Goal: Task Accomplishment & Management: Complete application form

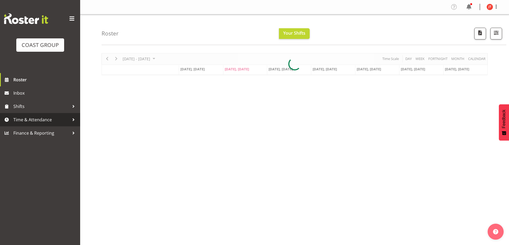
click at [52, 121] on span "Time & Attendance" at bounding box center [41, 120] width 56 height 8
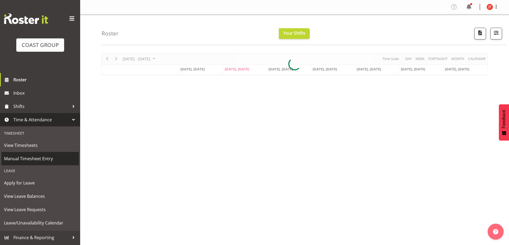
click at [48, 156] on span "Manual Timesheet Entry" at bounding box center [40, 159] width 72 height 8
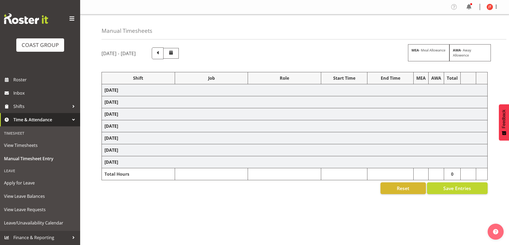
select select "47759"
select select "7032"
select select "47759"
select select "7032"
select select "47759"
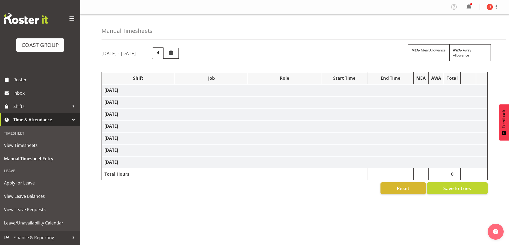
select select "7032"
select select "16"
select select "47759"
select select "7032"
select select "47759"
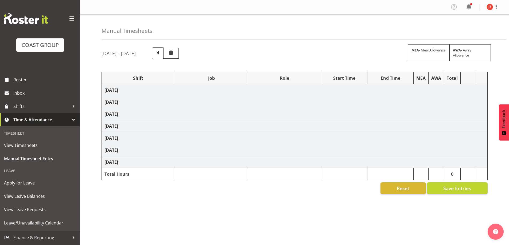
select select "7032"
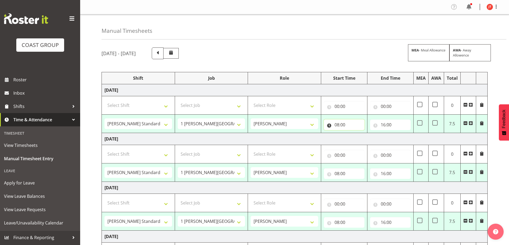
click at [336, 123] on input "08:00" at bounding box center [344, 125] width 41 height 11
click at [360, 140] on select "00 01 02 03 04 05 06 07 08 09 10 11 12 13 14 15 16 17 18 19 20 21 22 23" at bounding box center [360, 139] width 12 height 11
select select "9"
click at [354, 134] on select "00 01 02 03 04 05 06 07 08 09 10 11 12 13 14 15 16 17 18 19 20 21 22 23" at bounding box center [360, 139] width 12 height 11
type input "09:00"
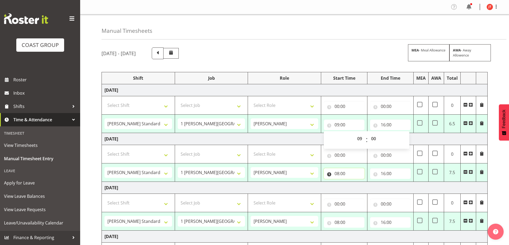
click at [355, 174] on input "08:00" at bounding box center [344, 174] width 41 height 11
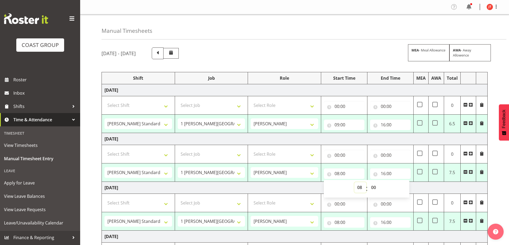
click at [359, 189] on select "00 01 02 03 04 05 06 07 08 09 10 11 12 13 14 15 16 17 18 19 20 21 22 23" at bounding box center [360, 187] width 12 height 11
select select "9"
click at [354, 182] on select "00 01 02 03 04 05 06 07 08 09 10 11 12 13 14 15 16 17 18 19 20 21 22 23" at bounding box center [360, 187] width 12 height 11
type input "09:00"
click at [352, 224] on input "08:00" at bounding box center [344, 222] width 41 height 11
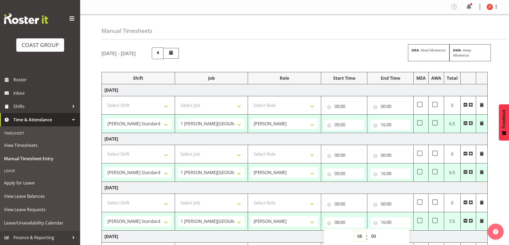
drag, startPoint x: 359, startPoint y: 237, endPoint x: 359, endPoint y: 234, distance: 3.0
click at [359, 237] on select "00 01 02 03 04 05 06 07 08 09 10 11 12 13 14 15 16 17 18 19 20 21 22 23" at bounding box center [360, 236] width 12 height 11
select select "9"
click at [354, 231] on select "00 01 02 03 04 05 06 07 08 09 10 11 12 13 14 15 16 17 18 19 20 21 22 23" at bounding box center [360, 236] width 12 height 11
type input "09:00"
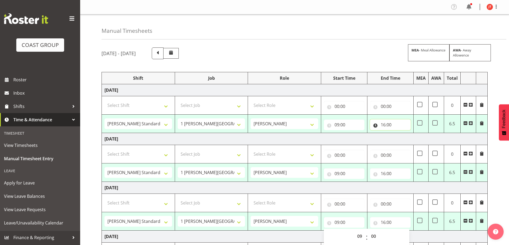
click at [400, 124] on input "16:00" at bounding box center [390, 125] width 41 height 11
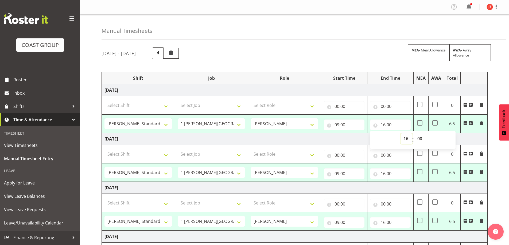
click at [408, 138] on select "00 01 02 03 04 05 06 07 08 09 10 11 12 13 14 15 16 17 18 19 20 21 22 23" at bounding box center [406, 139] width 12 height 11
select select "14"
click at [400, 134] on select "00 01 02 03 04 05 06 07 08 09 10 11 12 13 14 15 16 17 18 19 20 21 22 23" at bounding box center [406, 139] width 12 height 11
type input "14:00"
click at [399, 176] on input "16:00" at bounding box center [390, 174] width 41 height 11
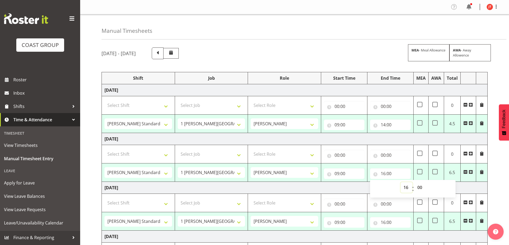
drag, startPoint x: 407, startPoint y: 190, endPoint x: 407, endPoint y: 183, distance: 7.2
click at [407, 190] on select "00 01 02 03 04 05 06 07 08 09 10 11 12 13 14 15 16 17 18 19 20 21 22 23" at bounding box center [406, 187] width 12 height 11
select select "14"
click at [400, 182] on select "00 01 02 03 04 05 06 07 08 09 10 11 12 13 14 15 16 17 18 19 20 21 22 23" at bounding box center [406, 187] width 12 height 11
type input "14:00"
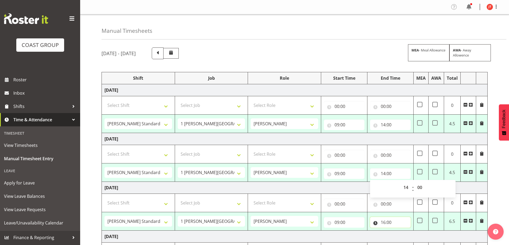
click at [404, 224] on input "16:00" at bounding box center [390, 222] width 41 height 11
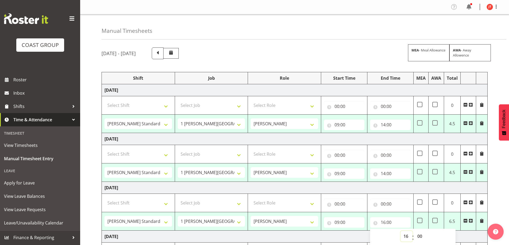
click at [407, 236] on select "00 01 02 03 04 05 06 07 08 09 10 11 12 13 14 15 16 17 18 19 20 21 22 23" at bounding box center [406, 236] width 12 height 11
select select "14"
click at [400, 231] on select "00 01 02 03 04 05 06 07 08 09 10 11 12 13 14 15 16 17 18 19 20 21 22 23" at bounding box center [406, 236] width 12 height 11
type input "14:00"
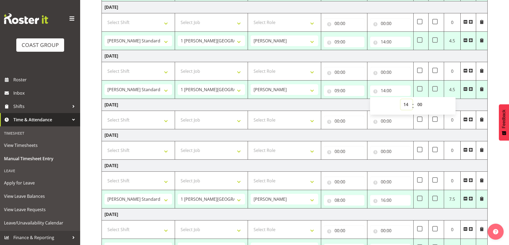
scroll to position [134, 0]
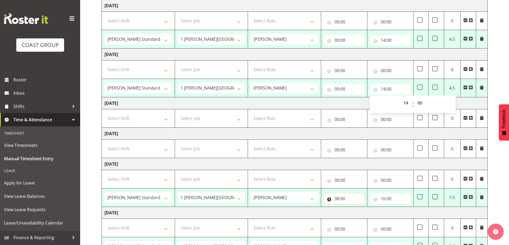
click at [337, 199] on input "08:00" at bounding box center [344, 199] width 41 height 11
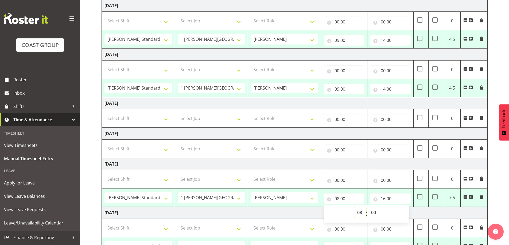
drag, startPoint x: 360, startPoint y: 212, endPoint x: 360, endPoint y: 208, distance: 4.3
click at [360, 212] on select "00 01 02 03 04 05 06 07 08 09 10 11 12 13 14 15 16 17 18 19 20 21 22 23" at bounding box center [360, 213] width 12 height 11
select select "9"
click at [354, 208] on select "00 01 02 03 04 05 06 07 08 09 10 11 12 13 14 15 16 17 18 19 20 21 22 23" at bounding box center [360, 213] width 12 height 11
type input "09:00"
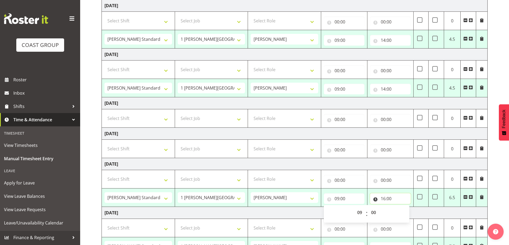
click at [385, 199] on input "16:00" at bounding box center [390, 199] width 41 height 11
drag, startPoint x: 407, startPoint y: 212, endPoint x: 405, endPoint y: 208, distance: 4.9
click at [406, 211] on select "00 01 02 03 04 05 06 07 08 09 10 11 12 13 14 15 16 17 18 19 20 21 22 23" at bounding box center [406, 213] width 12 height 11
select select "14"
click at [400, 208] on select "00 01 02 03 04 05 06 07 08 09 10 11 12 13 14 15 16 17 18 19 20 21 22 23" at bounding box center [406, 213] width 12 height 11
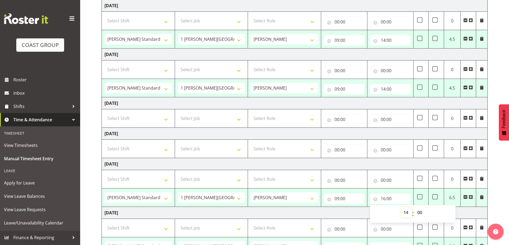
type input "14:00"
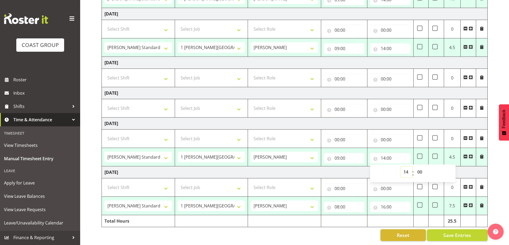
scroll to position [178, 0]
click at [335, 208] on input "08:00" at bounding box center [344, 207] width 41 height 11
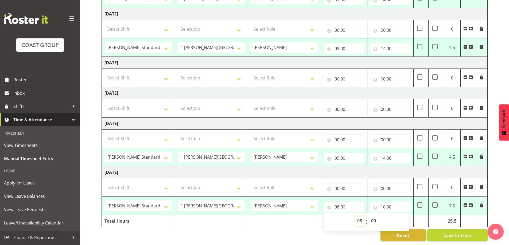
drag, startPoint x: 359, startPoint y: 218, endPoint x: 359, endPoint y: 213, distance: 4.5
click at [359, 218] on select "00 01 02 03 04 05 06 07 08 09 10 11 12 13 14 15 16 17 18 19 20 21 22 23" at bounding box center [360, 221] width 12 height 11
select select "9"
click at [354, 216] on select "00 01 02 03 04 05 06 07 08 09 10 11 12 13 14 15 16 17 18 19 20 21 22 23" at bounding box center [360, 221] width 12 height 11
type input "09:00"
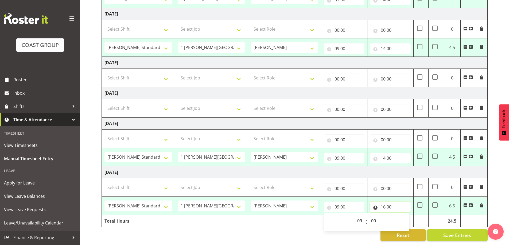
click at [389, 203] on input "16:00" at bounding box center [390, 207] width 41 height 11
drag, startPoint x: 404, startPoint y: 218, endPoint x: 403, endPoint y: 214, distance: 4.6
click at [404, 218] on select "00 01 02 03 04 05 06 07 08 09 10 11 12 13 14 15 16 17 18 19 20 21 22 23" at bounding box center [406, 221] width 12 height 11
select select "14"
click at [400, 216] on select "00 01 02 03 04 05 06 07 08 09 10 11 12 13 14 15 16 17 18 19 20 21 22 23" at bounding box center [406, 221] width 12 height 11
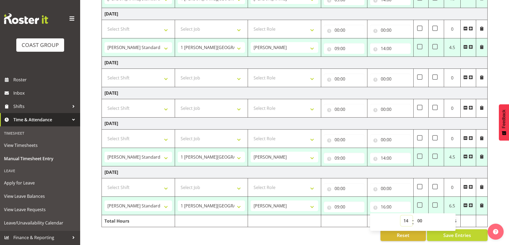
type input "14:00"
click at [453, 233] on span "Save Entries" at bounding box center [457, 235] width 28 height 7
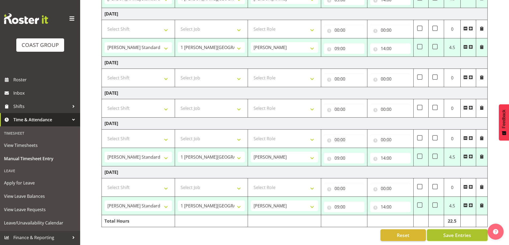
select select "47759"
select select "7032"
type input "09:00"
type input "14:00"
select select "47759"
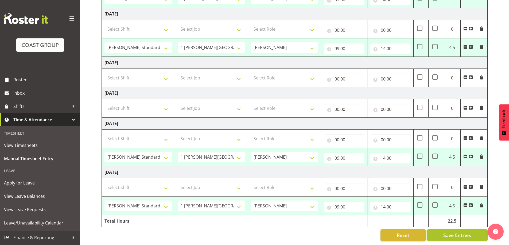
select select "7032"
type input "09:00"
type input "14:00"
select select "47759"
select select "7032"
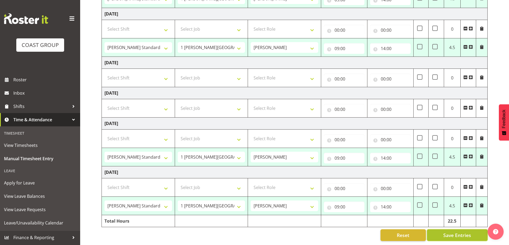
type input "09:00"
type input "14:00"
select select "47759"
select select "7032"
type input "09:00"
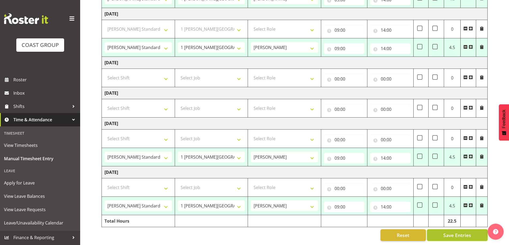
type input "14:00"
select select "47759"
select select "7032"
type input "09:00"
type input "14:00"
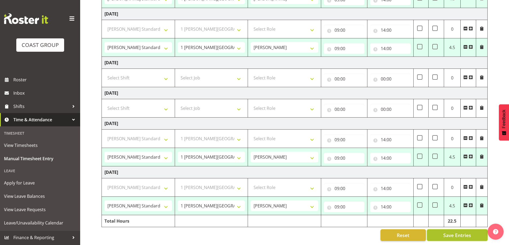
select select "47759"
select select "7032"
select select "47759"
select select "7032"
select select "47759"
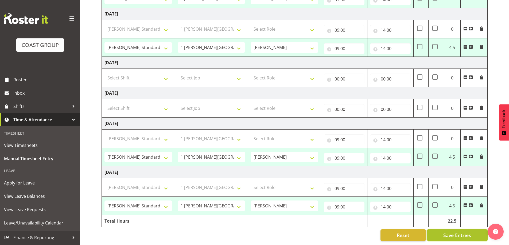
select select "7032"
select select "47759"
select select "7032"
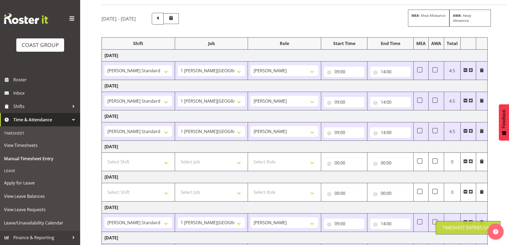
scroll to position [0, 0]
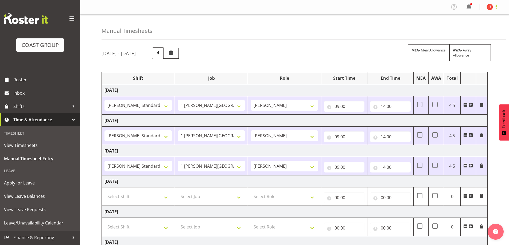
click at [496, 8] on span at bounding box center [496, 6] width 6 height 6
click at [493, 28] on link "Log Out" at bounding box center [473, 28] width 51 height 10
